Goal: Task Accomplishment & Management: Manage account settings

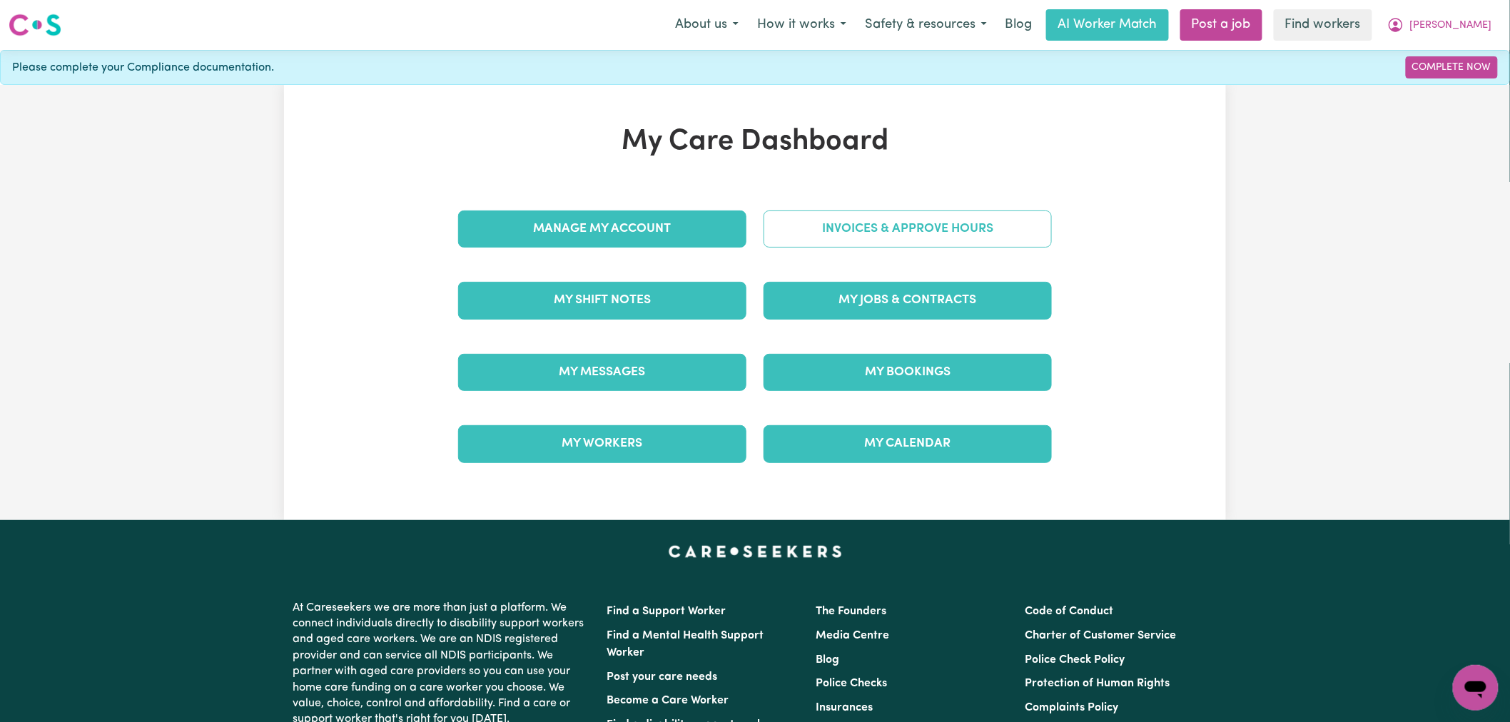
click at [878, 233] on link "Invoices & Approve Hours" at bounding box center [908, 229] width 288 height 37
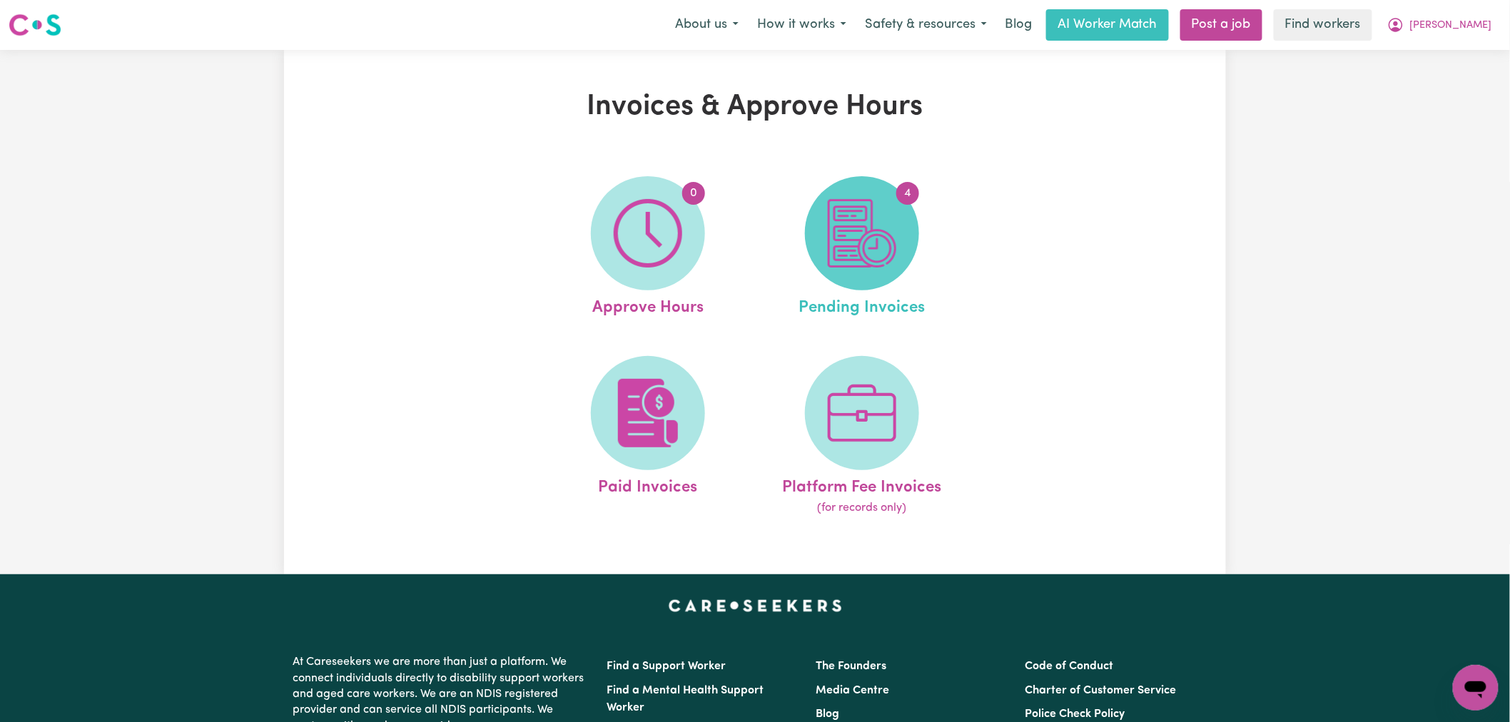
click at [867, 178] on span "4" at bounding box center [862, 233] width 114 height 114
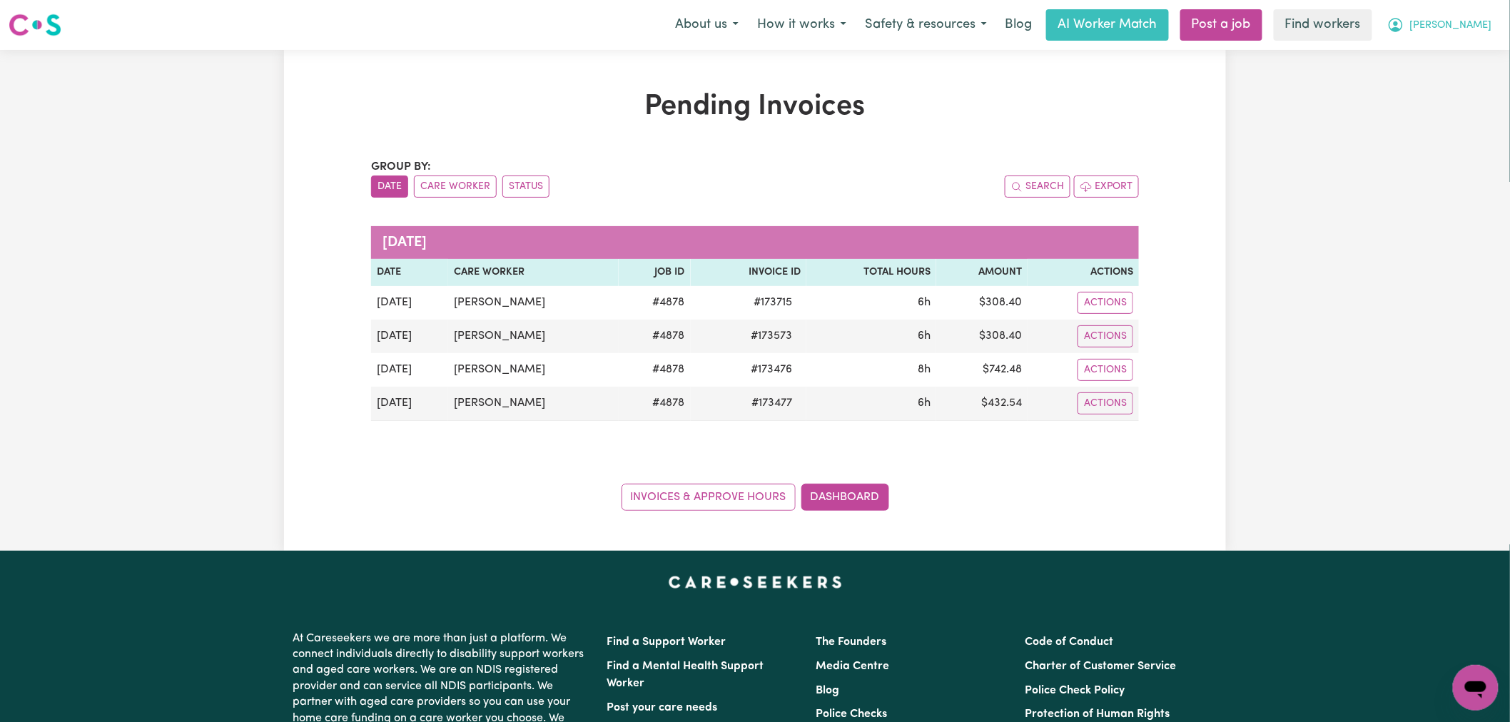
click at [1468, 32] on span "[PERSON_NAME]" at bounding box center [1451, 26] width 82 height 16
click at [1471, 55] on link "My Dashboard" at bounding box center [1444, 55] width 113 height 27
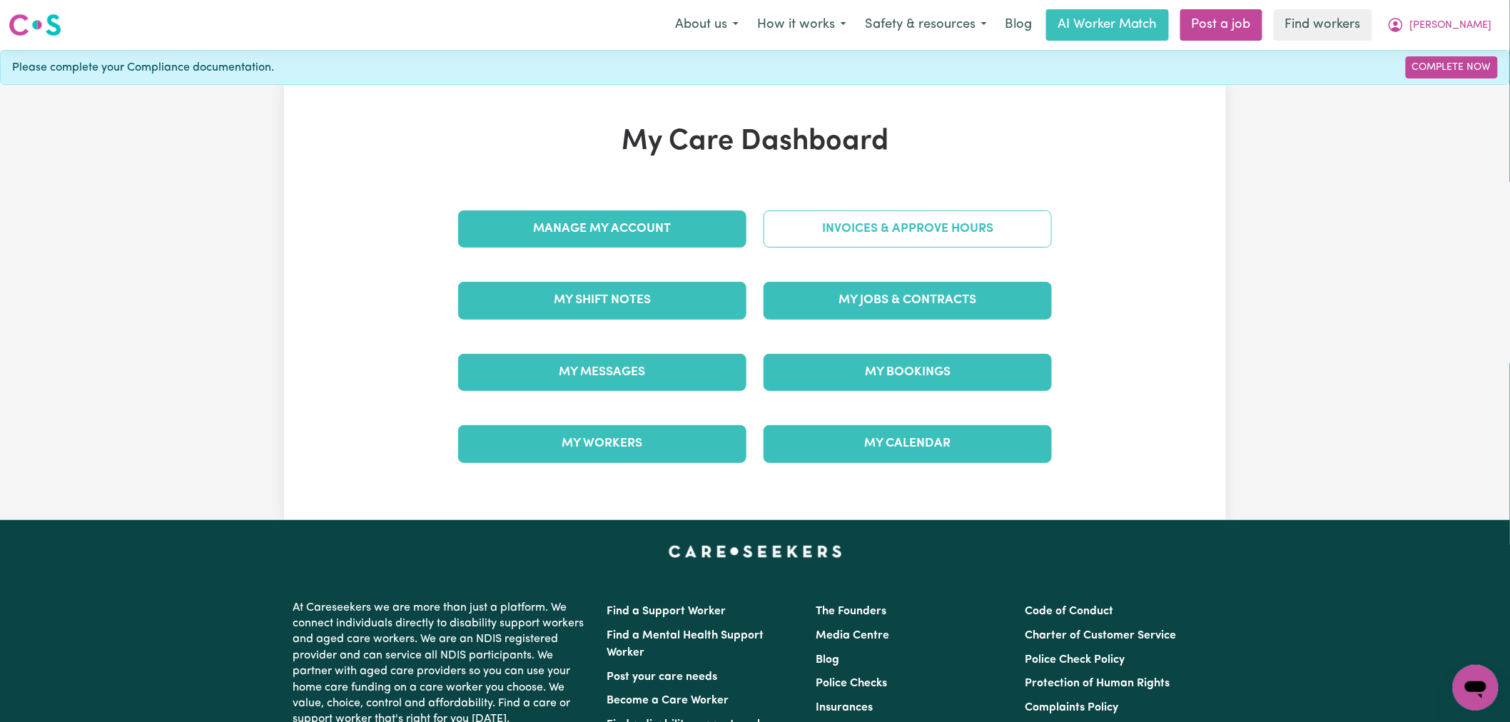
click at [909, 215] on link "Invoices & Approve Hours" at bounding box center [908, 229] width 288 height 37
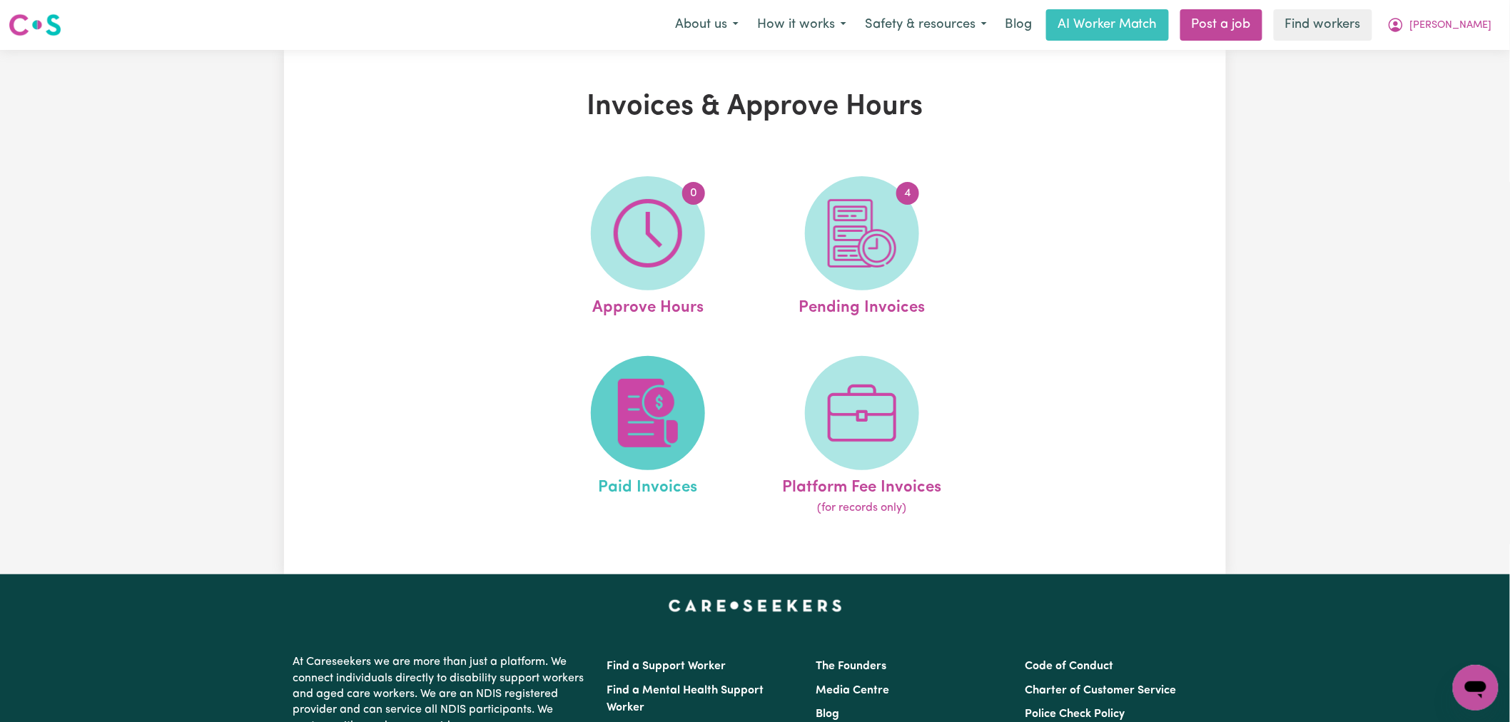
click at [690, 418] on span at bounding box center [648, 413] width 114 height 114
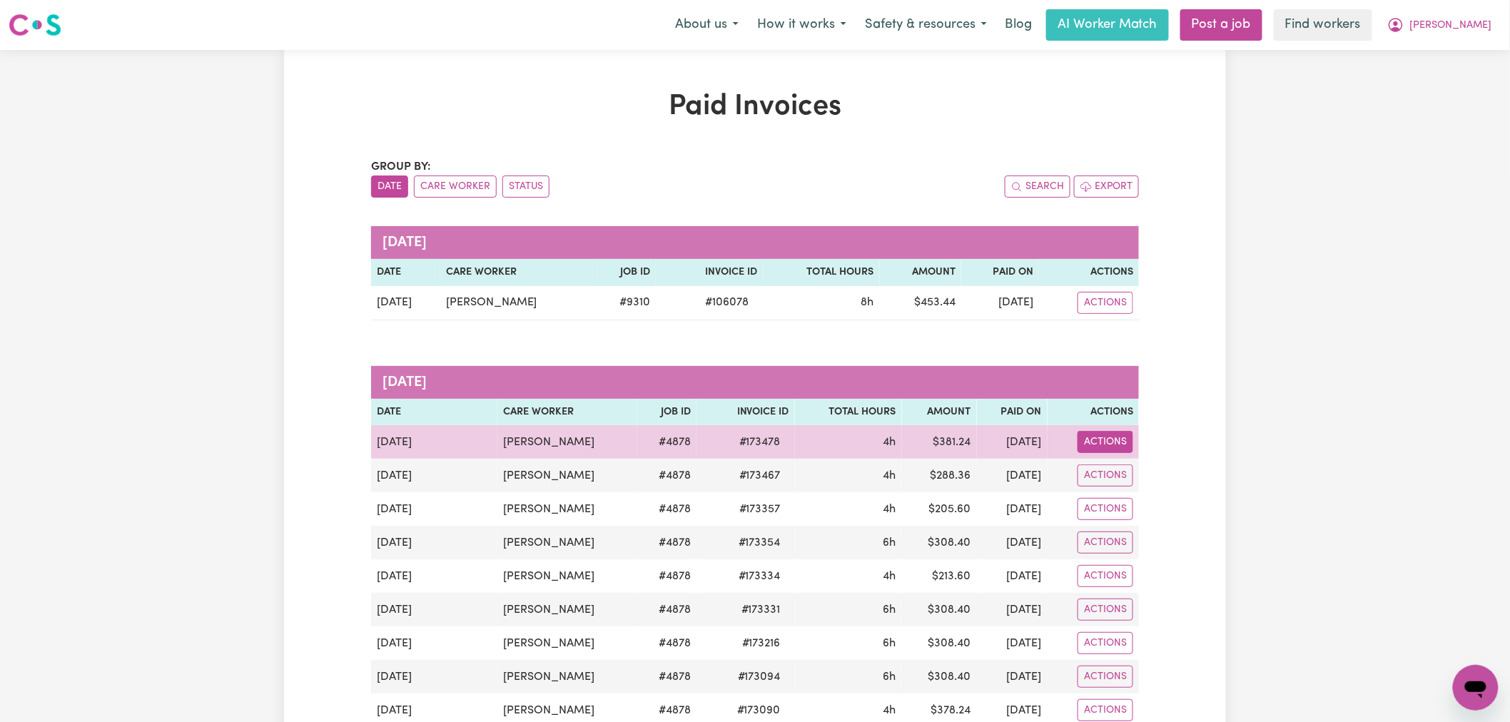
click at [1111, 434] on button "Actions" at bounding box center [1106, 442] width 56 height 22
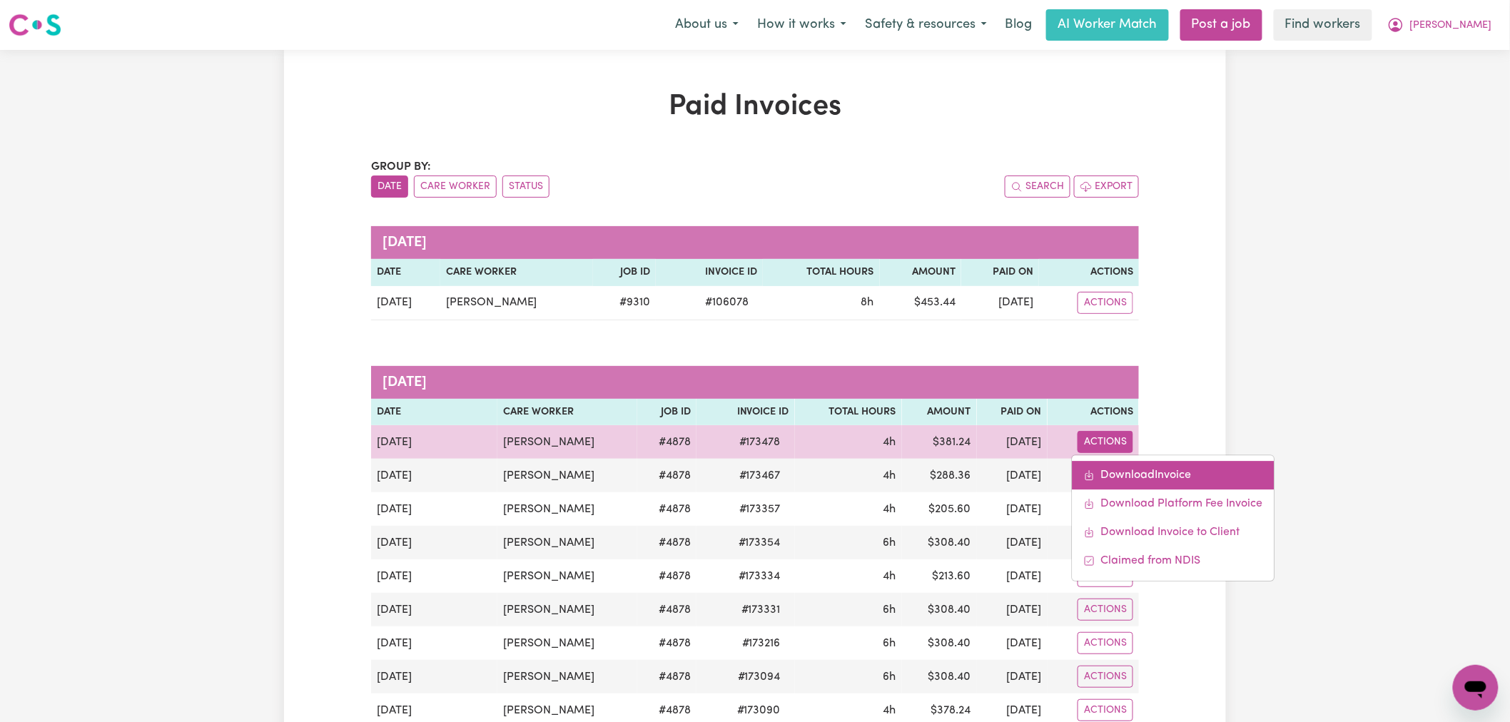
click at [1118, 475] on link "Download Invoice" at bounding box center [1173, 476] width 202 height 29
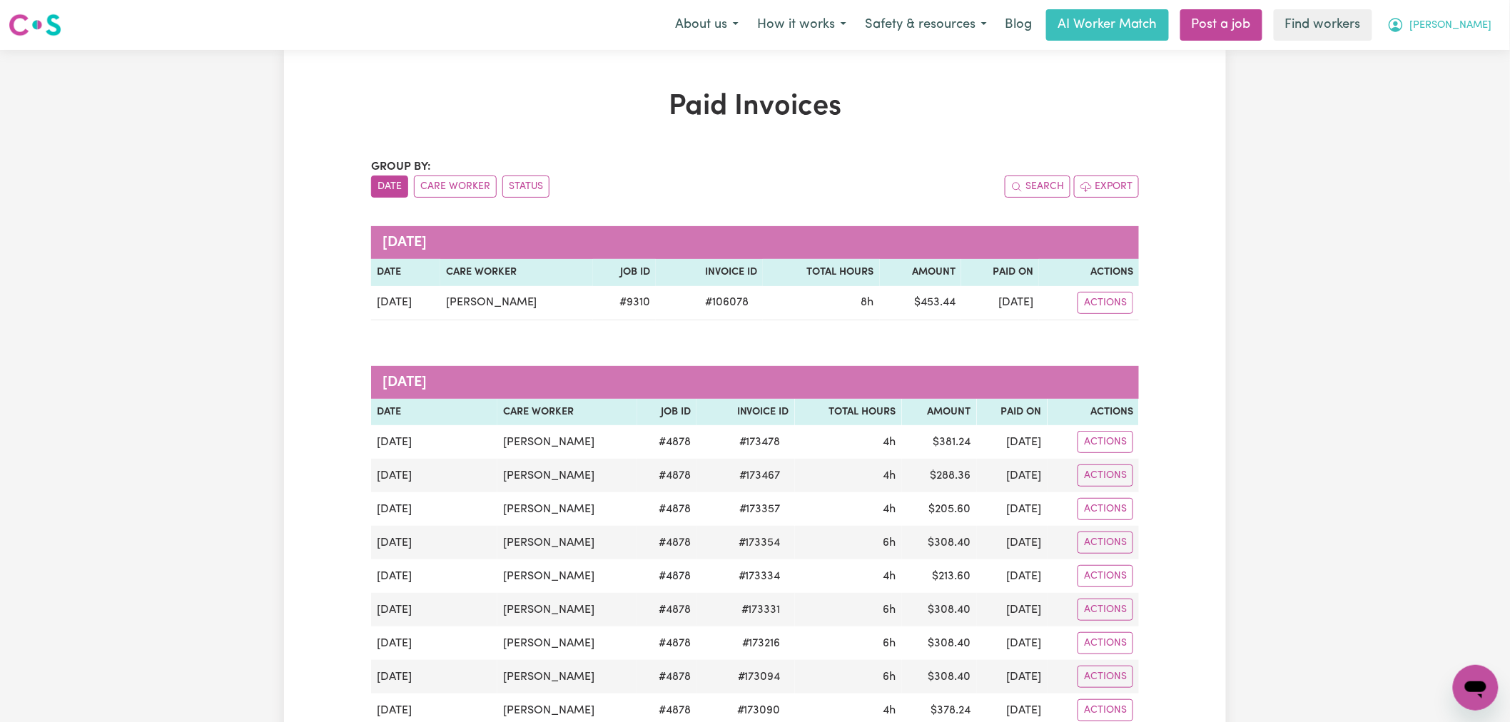
click at [1462, 19] on button "[PERSON_NAME]" at bounding box center [1439, 25] width 123 height 30
click at [1458, 51] on link "My Dashboard" at bounding box center [1444, 55] width 113 height 27
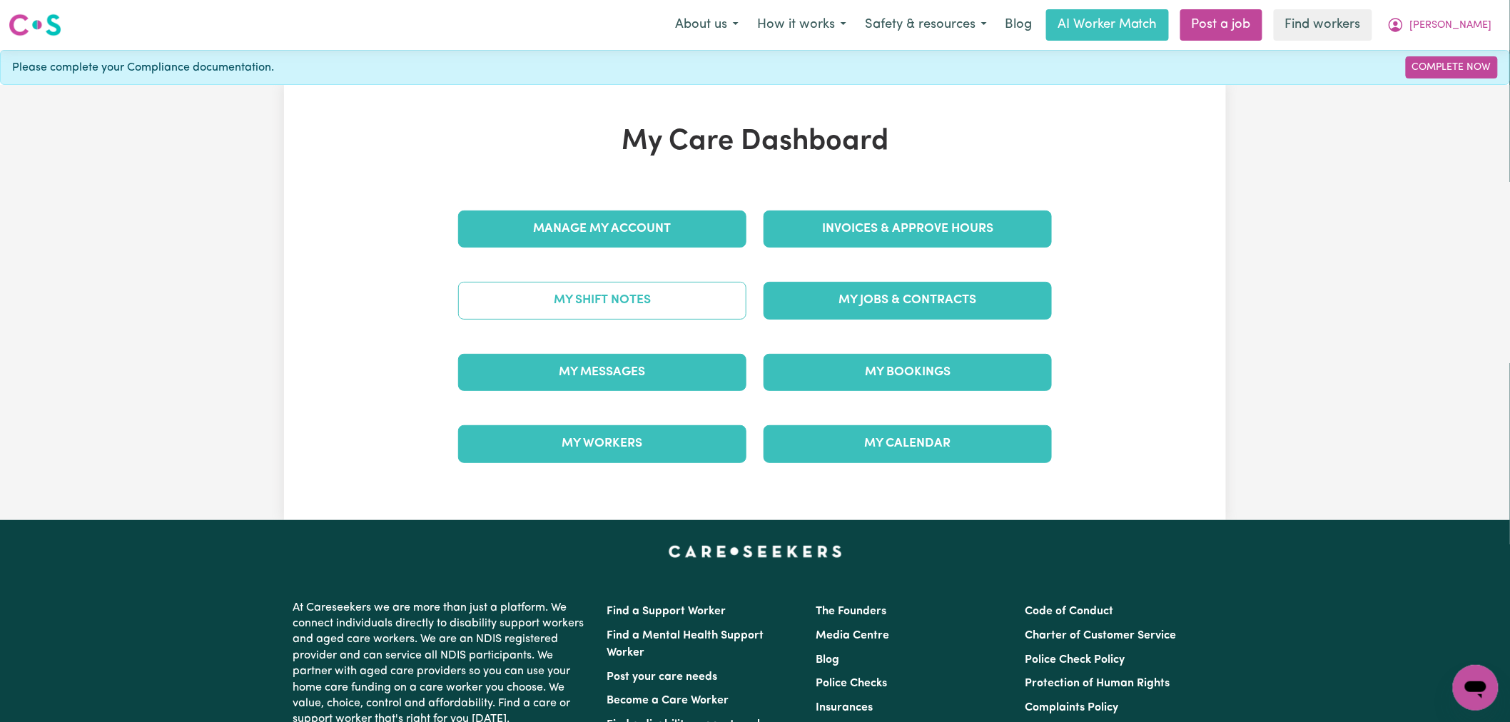
click at [666, 309] on link "My Shift Notes" at bounding box center [602, 300] width 288 height 37
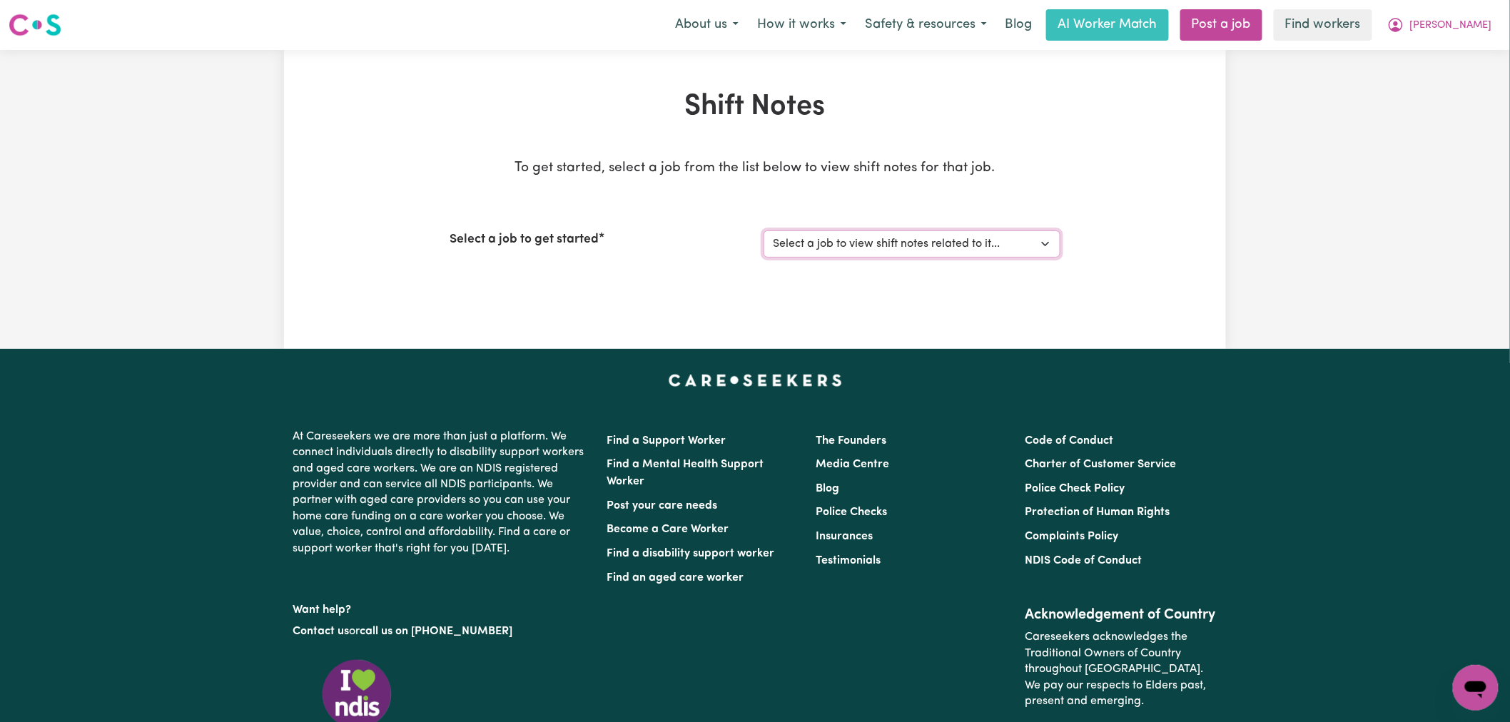
click at [871, 257] on select "Select a job to view shift notes related to it... Disability Support Team Leade…" at bounding box center [912, 244] width 297 height 27
click at [764, 231] on select "Select a job to view shift notes related to it... Disability Support Team Leade…" at bounding box center [912, 244] width 297 height 27
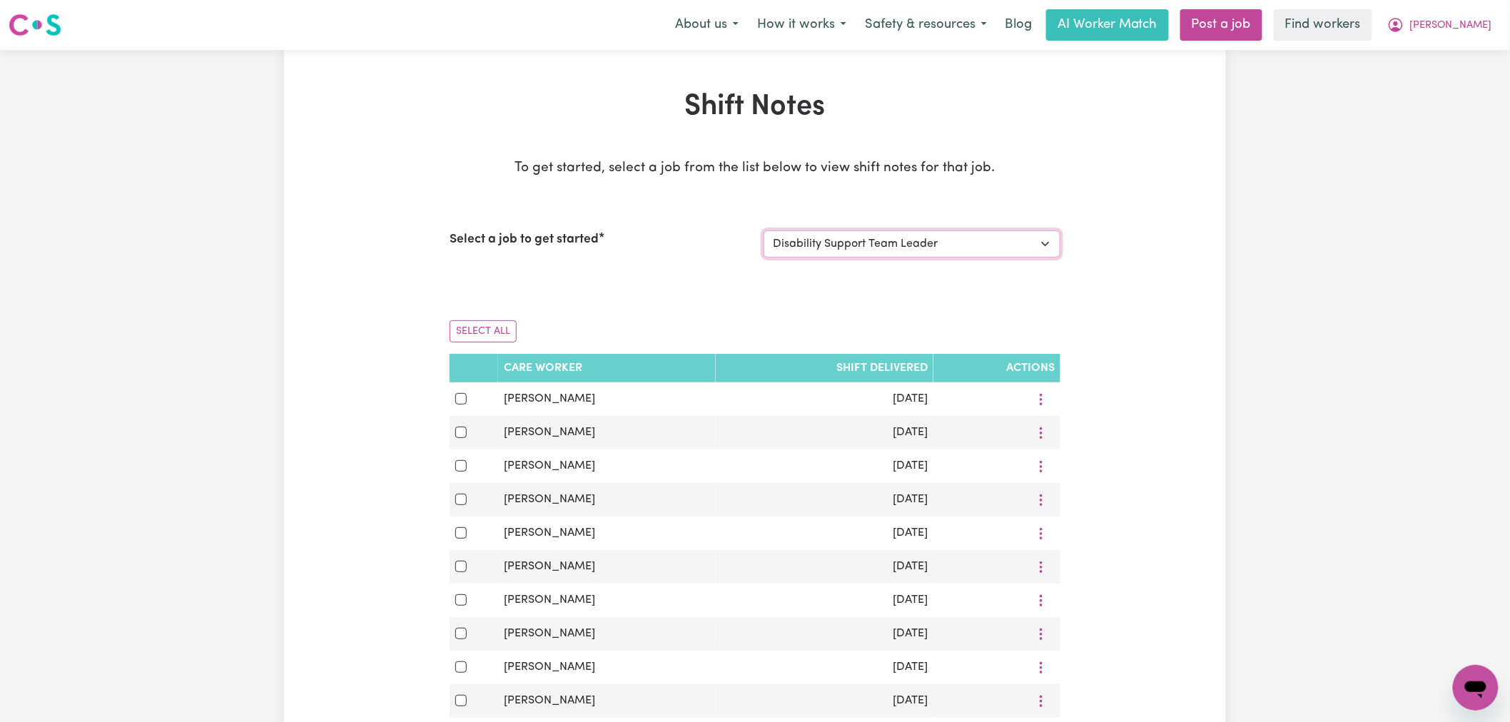
click at [948, 238] on select "Select a job to view shift notes related to it... Disability Support Team Leade…" at bounding box center [912, 244] width 297 height 27
select select "4878"
click at [764, 231] on select "Select a job to view shift notes related to it... Disability Support Team Leade…" at bounding box center [912, 244] width 297 height 27
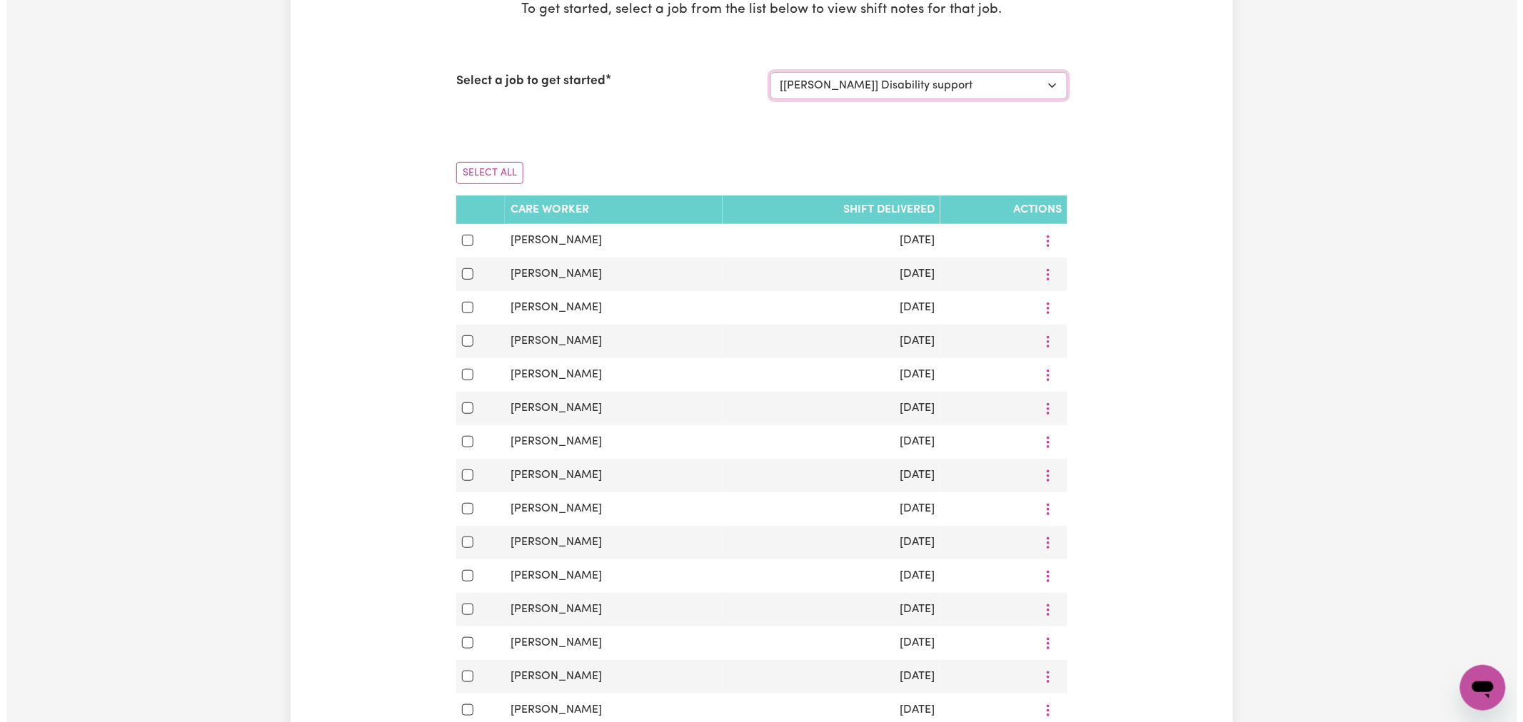
scroll to position [238, 0]
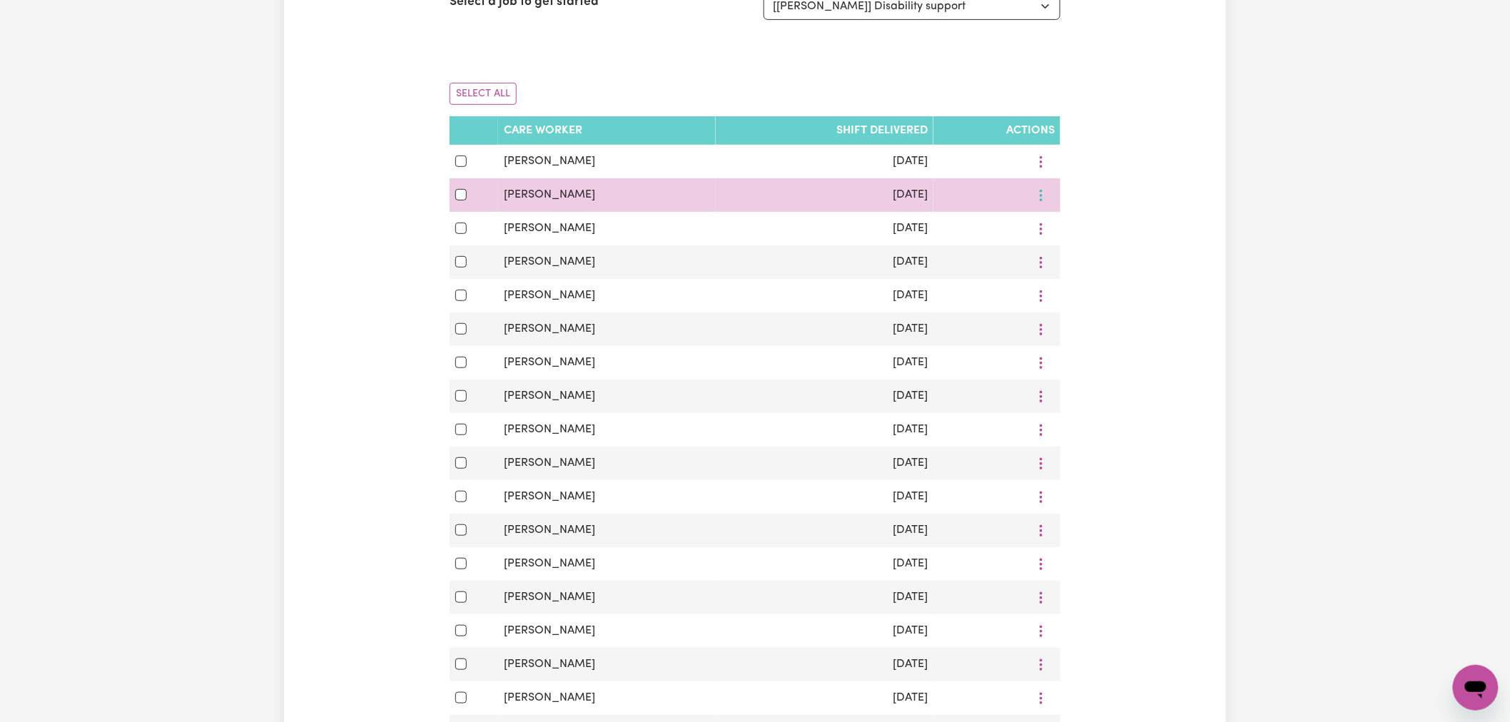
click at [1051, 196] on button "More options" at bounding box center [1041, 195] width 27 height 22
click at [1054, 226] on link "View Shift Note" at bounding box center [1080, 228] width 118 height 29
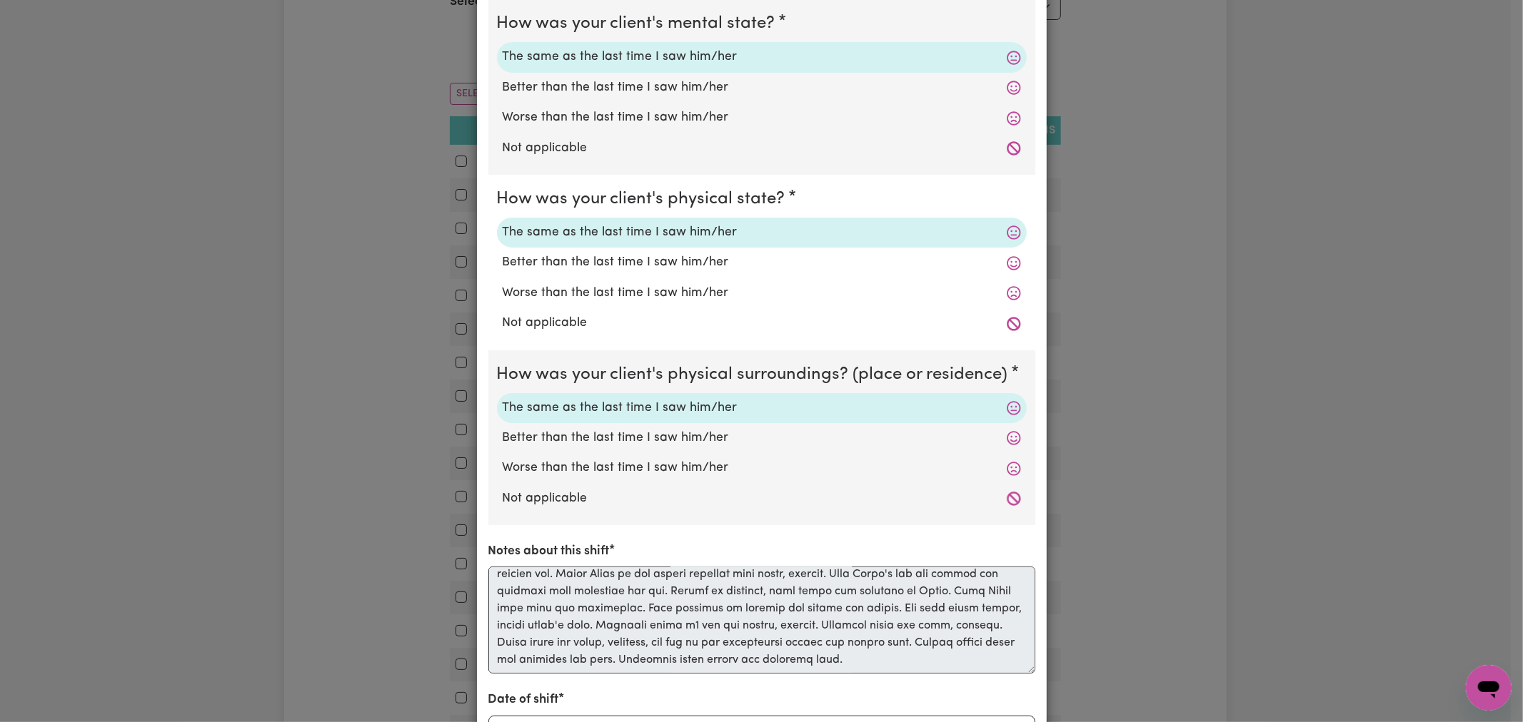
scroll to position [0, 0]
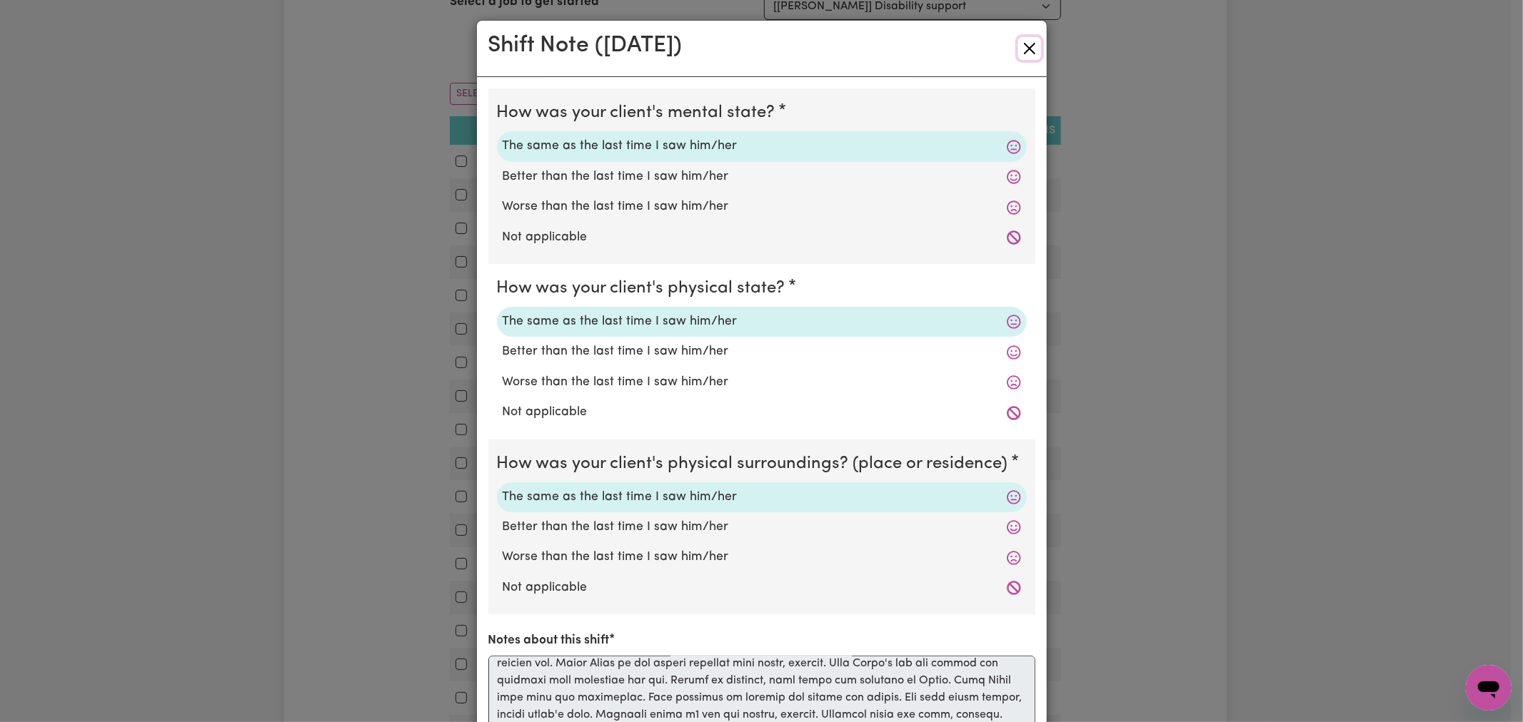
click at [1021, 46] on button "Close" at bounding box center [1029, 48] width 23 height 23
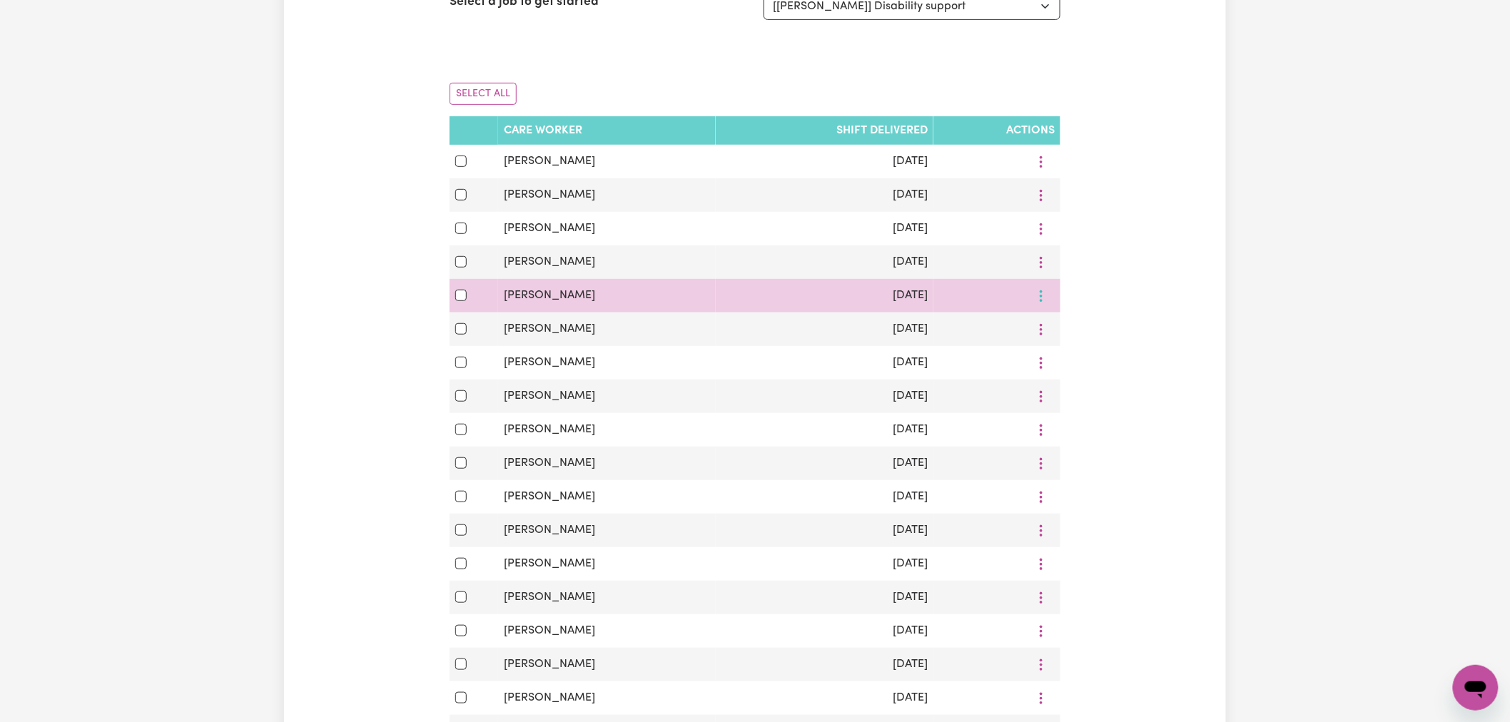
click at [1034, 296] on icon "More options" at bounding box center [1041, 296] width 14 height 14
click at [1072, 325] on span "View Shift Note" at bounding box center [1089, 328] width 78 height 11
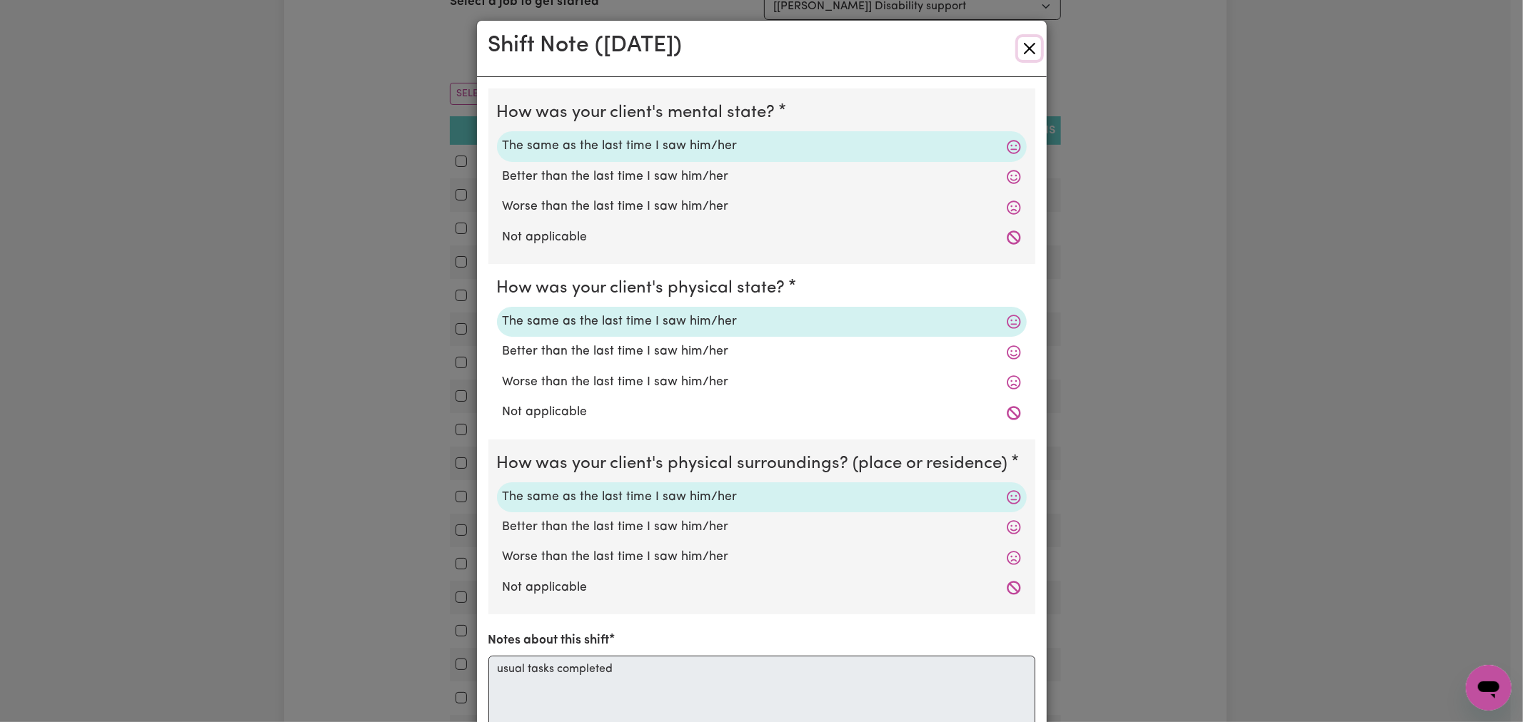
click at [1024, 38] on button "Close" at bounding box center [1029, 48] width 23 height 23
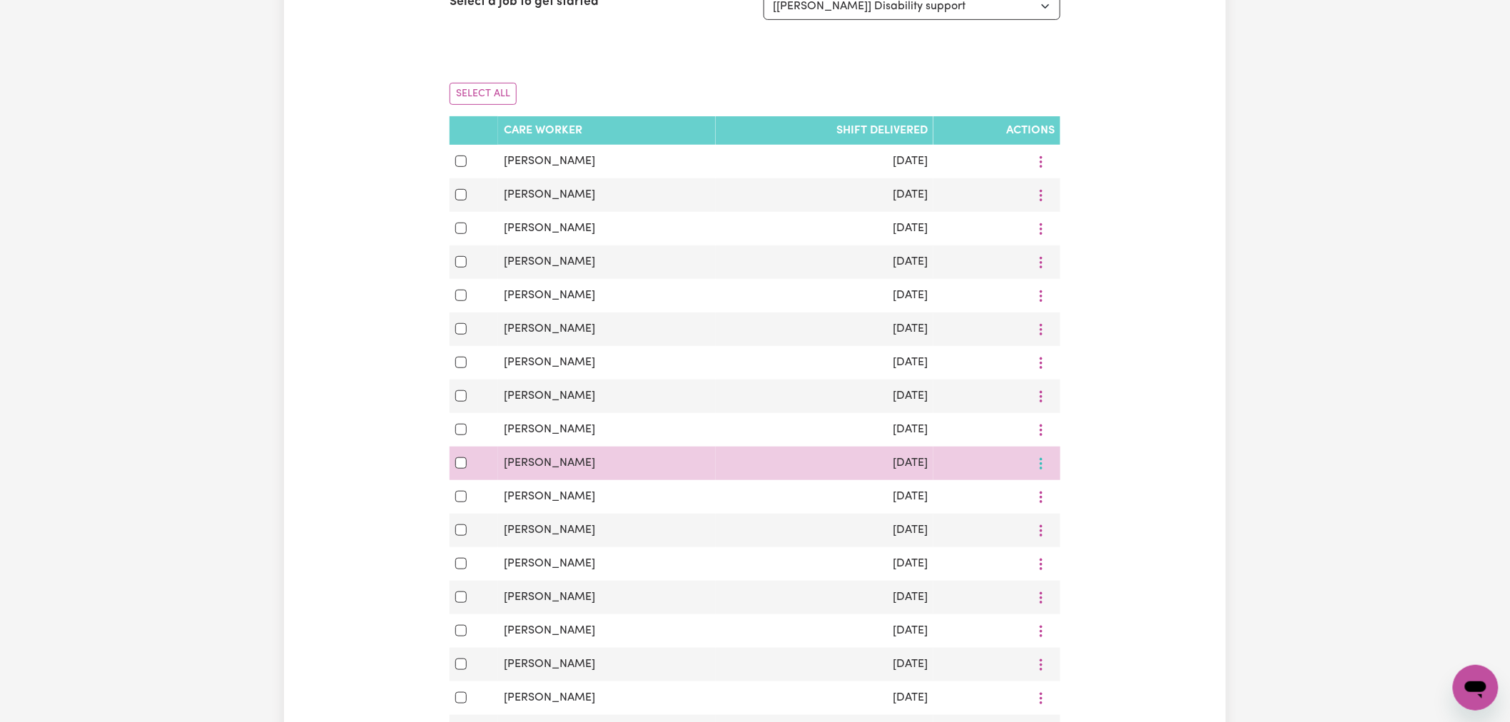
click at [1036, 471] on icon "More options" at bounding box center [1041, 464] width 14 height 14
click at [1056, 500] on link "View Shift Note" at bounding box center [1080, 497] width 118 height 29
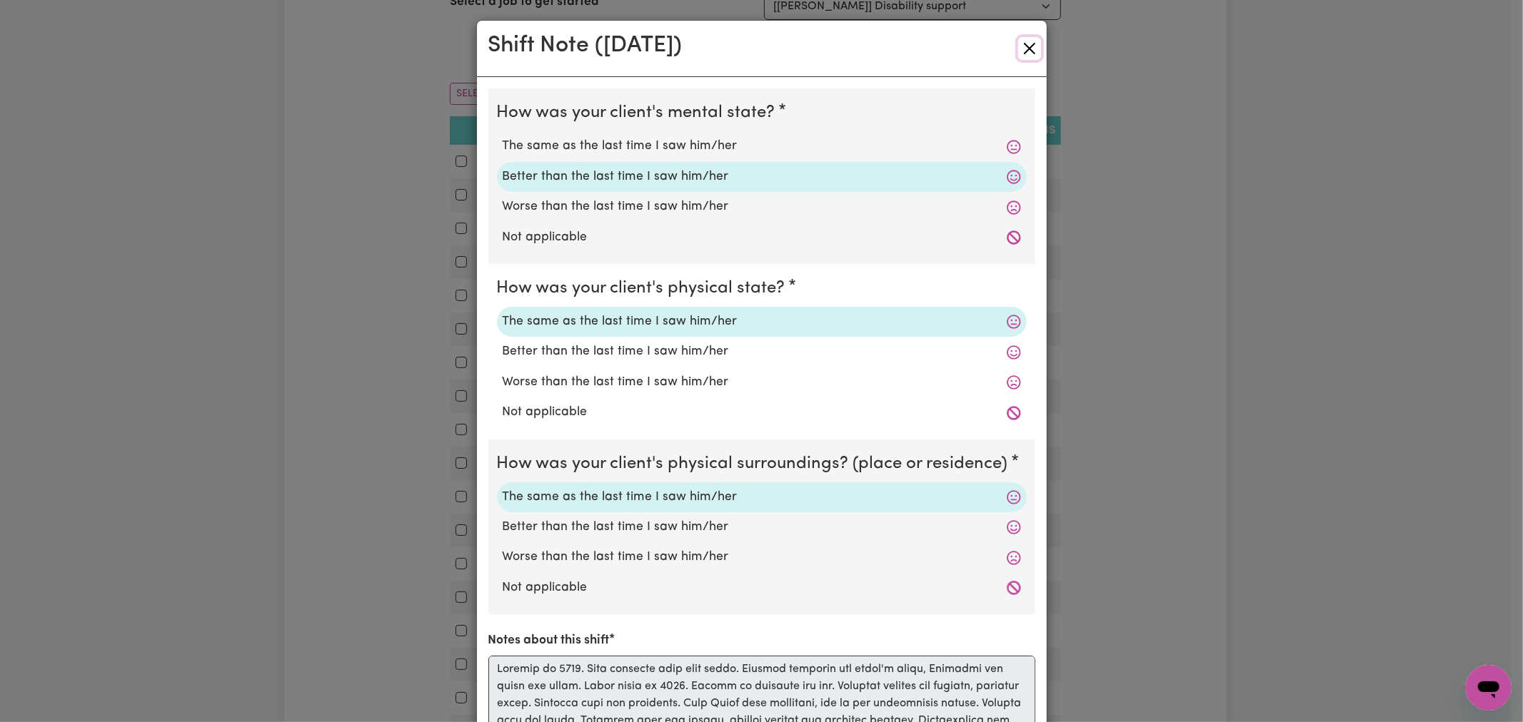
click at [1021, 45] on button "Close" at bounding box center [1029, 48] width 23 height 23
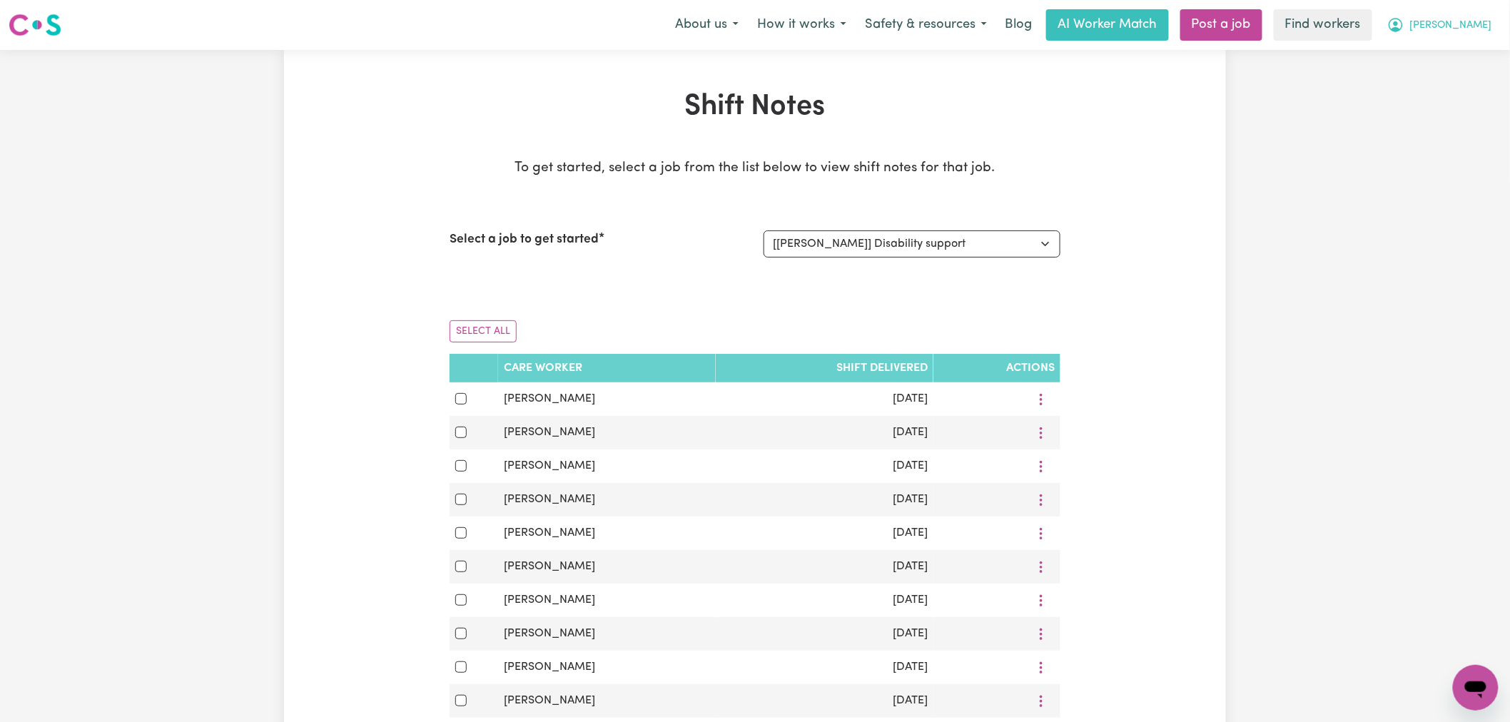
click at [1461, 34] on button "[PERSON_NAME]" at bounding box center [1439, 25] width 123 height 30
click at [1451, 79] on link "Logout" at bounding box center [1444, 82] width 113 height 27
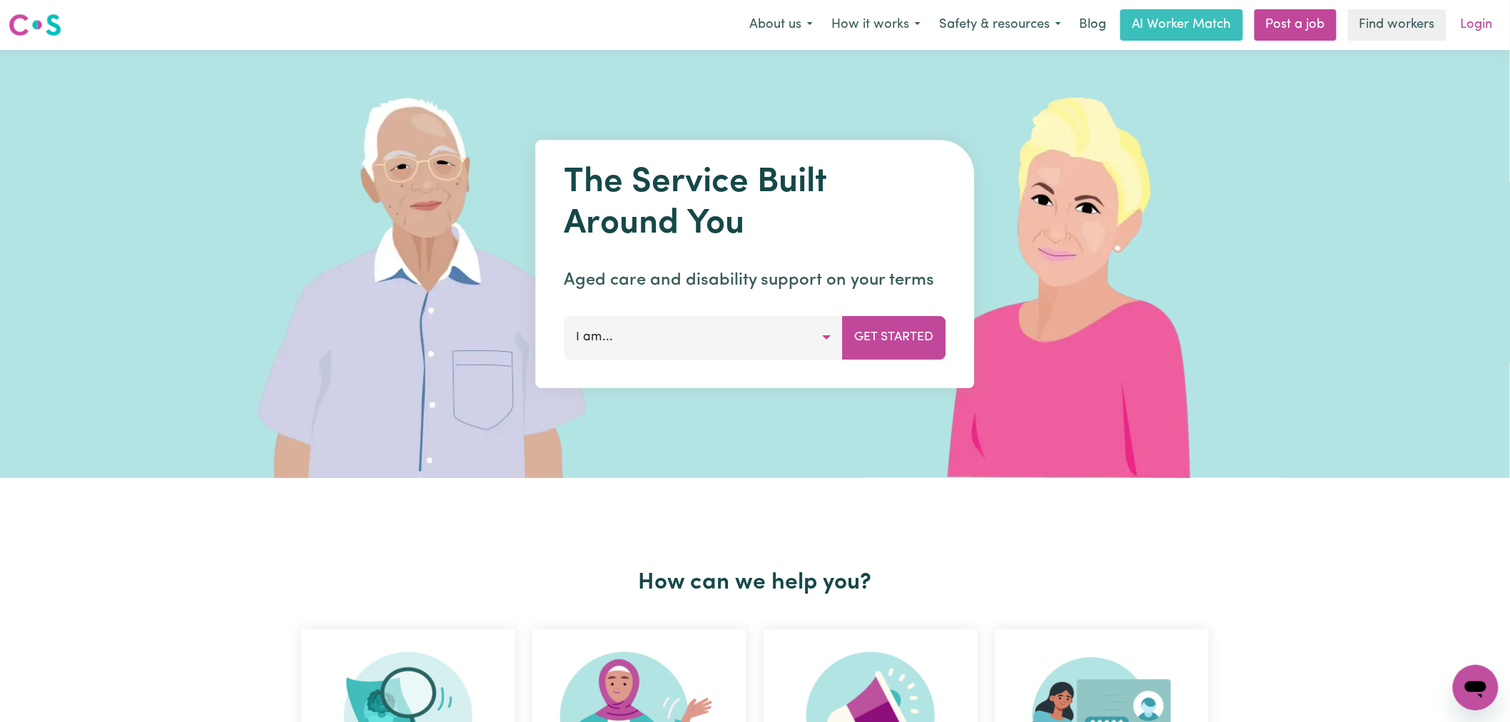
click at [1490, 32] on link "Login" at bounding box center [1477, 24] width 49 height 31
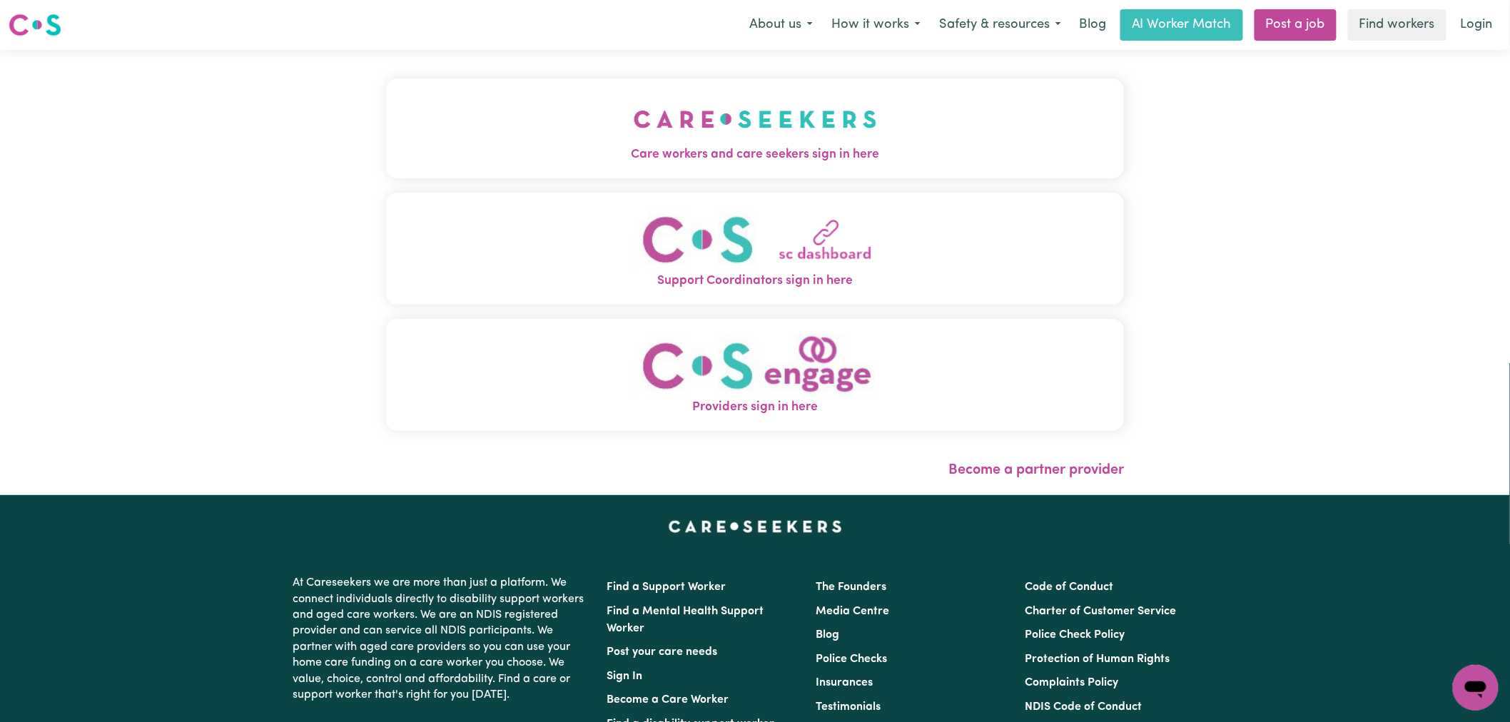
click at [634, 138] on img "Care workers and care seekers sign in here" at bounding box center [755, 119] width 243 height 53
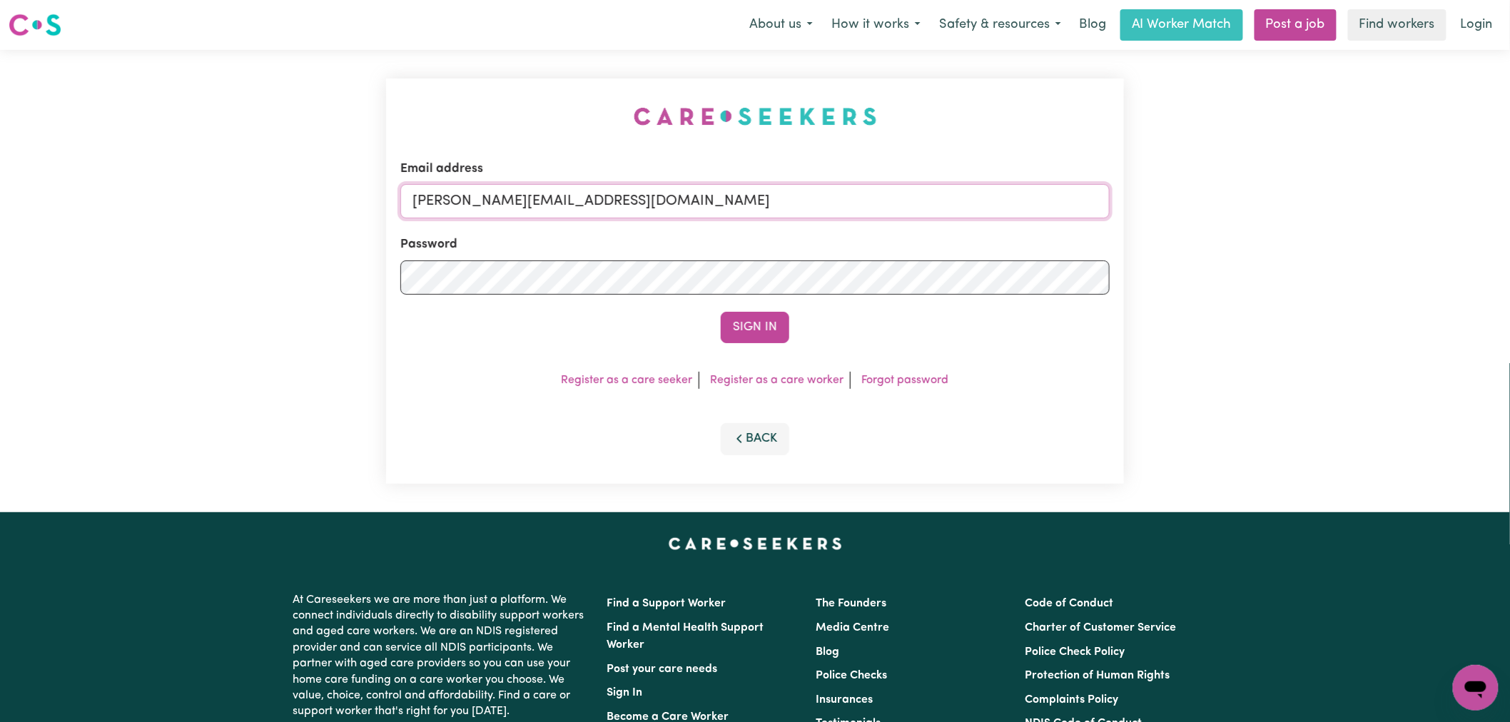
drag, startPoint x: 616, startPoint y: 206, endPoint x: 617, endPoint y: 218, distance: 12.9
click at [616, 206] on input "[PERSON_NAME][EMAIL_ADDRESS][DOMAIN_NAME]" at bounding box center [755, 201] width 710 height 34
drag, startPoint x: 771, startPoint y: 196, endPoint x: 490, endPoint y: 201, distance: 281.3
click at [490, 201] on input "[EMAIL_ADDRESS][PERSON_NAME][DOMAIN_NAME] -" at bounding box center [755, 201] width 710 height 34
click at [721, 312] on button "Sign In" at bounding box center [755, 327] width 69 height 31
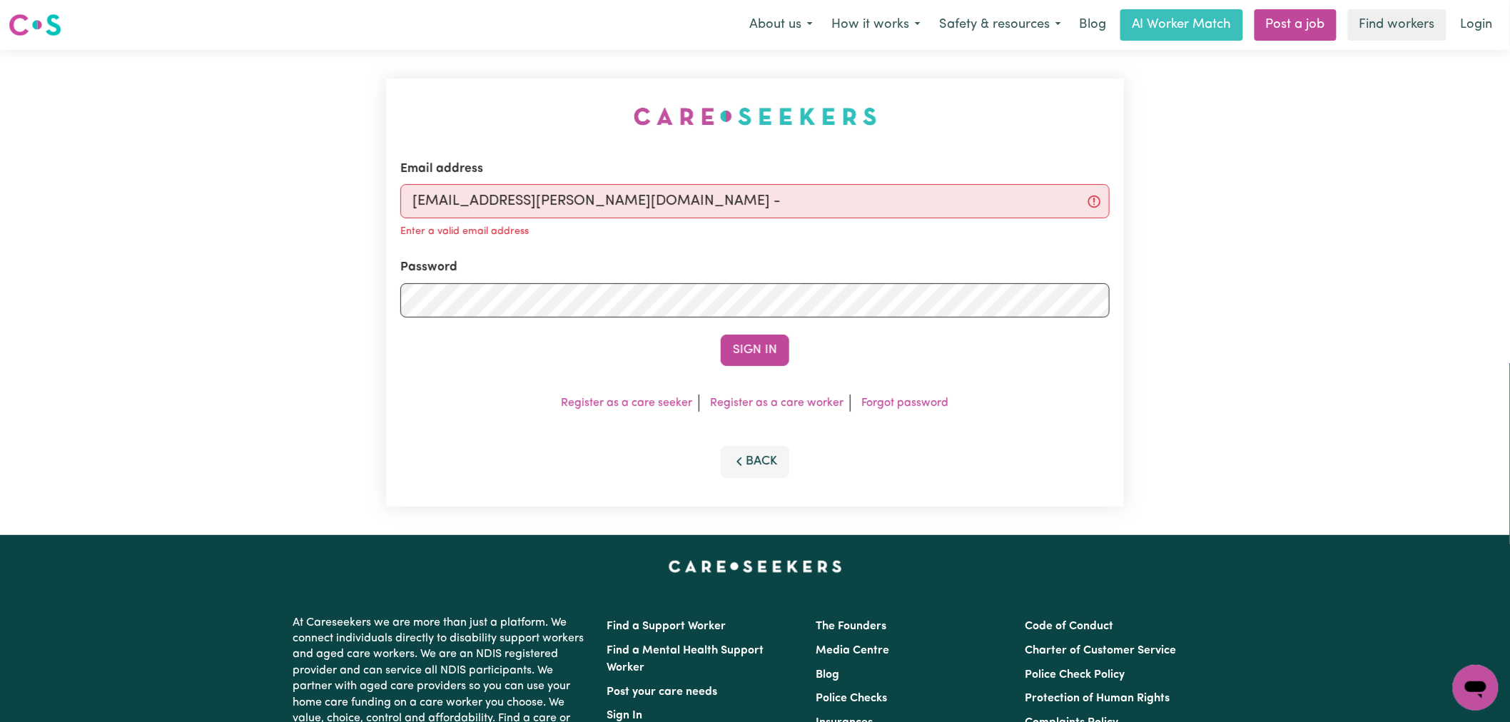
click at [710, 186] on input "[EMAIL_ADDRESS][PERSON_NAME][DOMAIN_NAME] -" at bounding box center [755, 201] width 710 height 34
type input "[EMAIL_ADDRESS][PERSON_NAME][DOMAIN_NAME]"
click at [721, 335] on button "Sign In" at bounding box center [755, 350] width 69 height 31
